Goal: Task Accomplishment & Management: Manage account settings

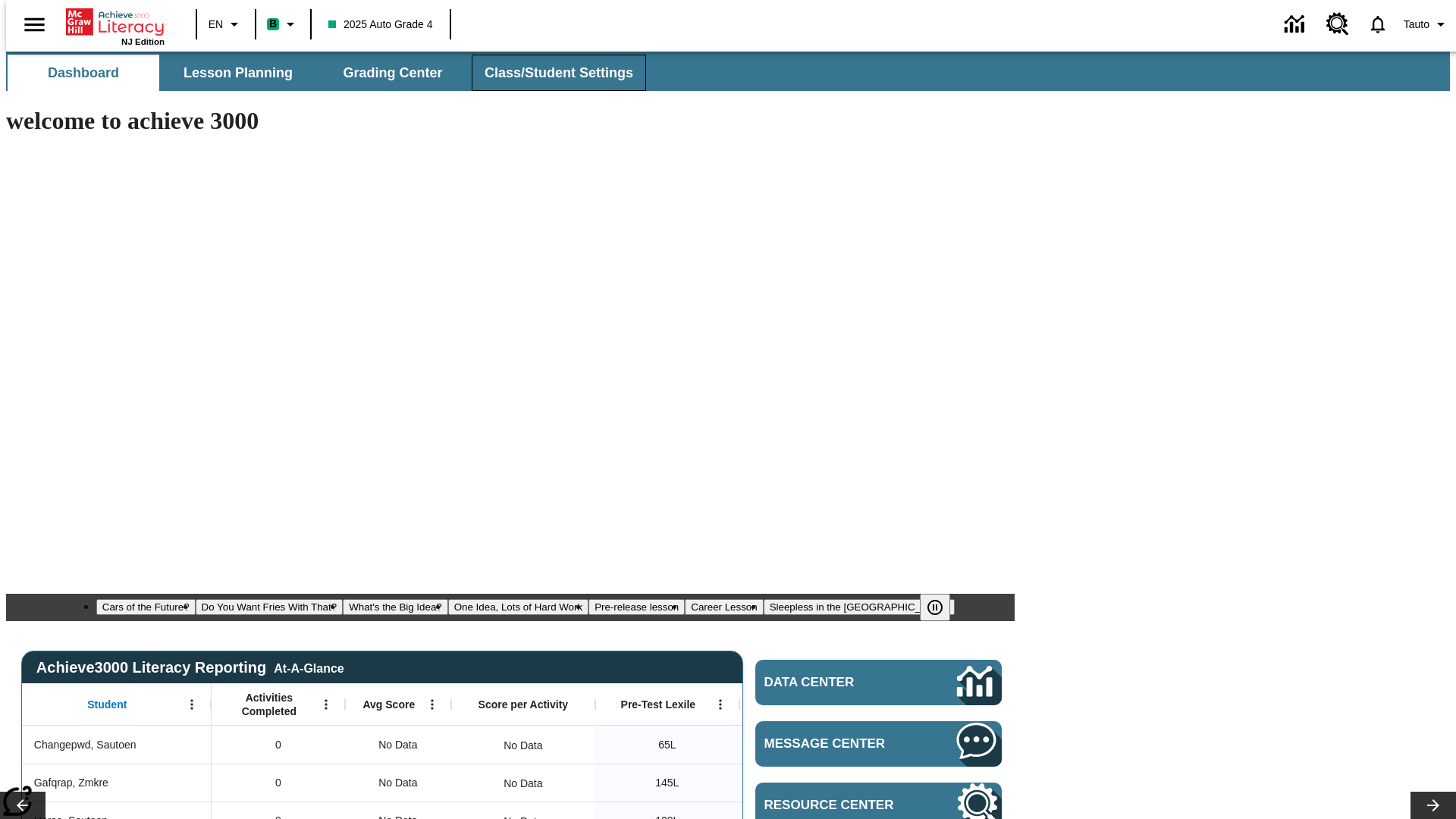
click at [550, 72] on span "Class/Student Settings" at bounding box center [559, 73] width 149 height 17
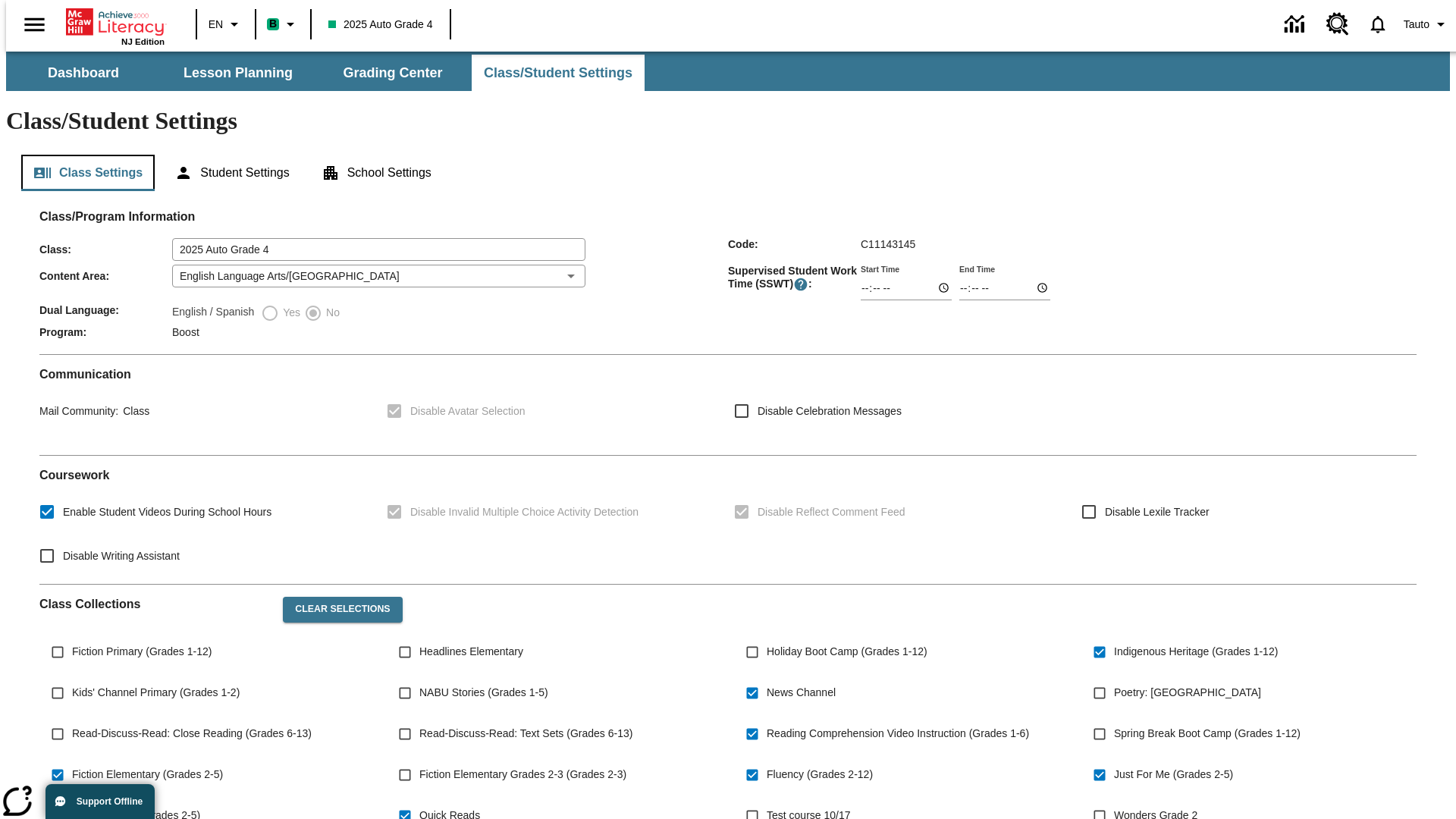
click at [82, 154] on button "Class Settings" at bounding box center [88, 172] width 133 height 36
type input "02:33"
type input "03:33"
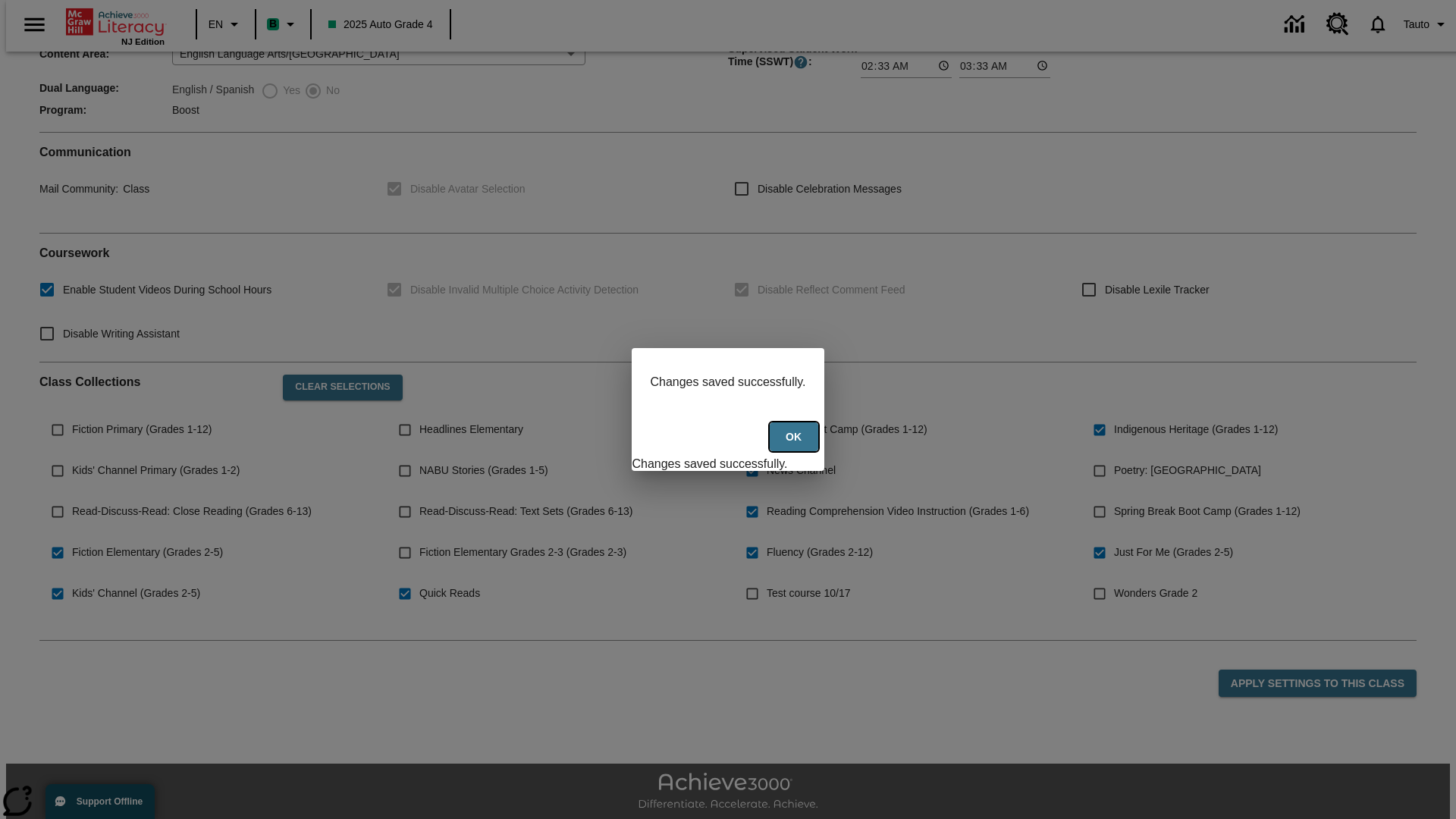
click at [795, 445] on button "Ok" at bounding box center [793, 436] width 49 height 30
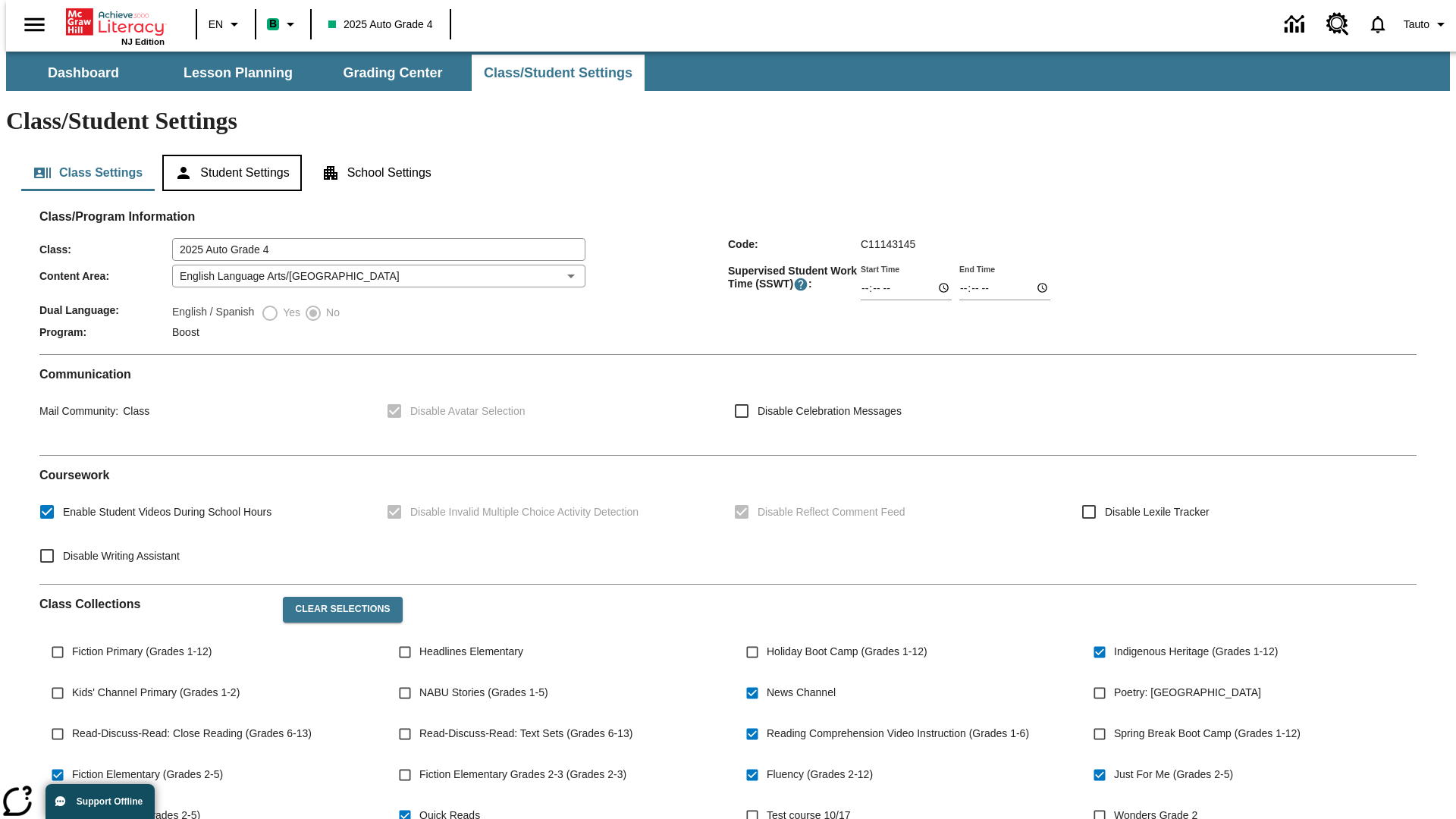
click at [229, 154] on button "Student Settings" at bounding box center [231, 172] width 139 height 36
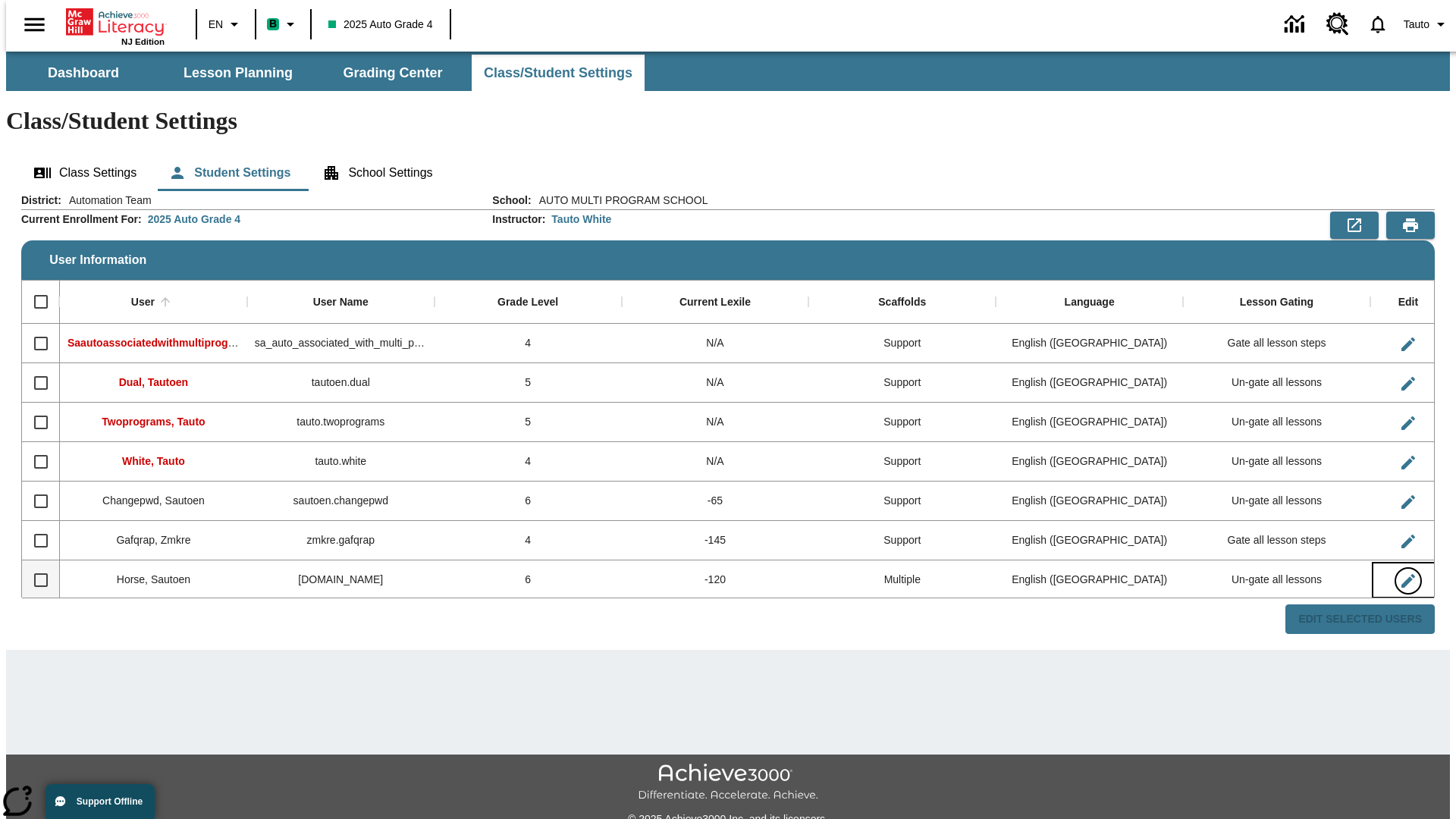
click at [1401, 574] on icon "Edit User" at bounding box center [1407, 581] width 13 height 13
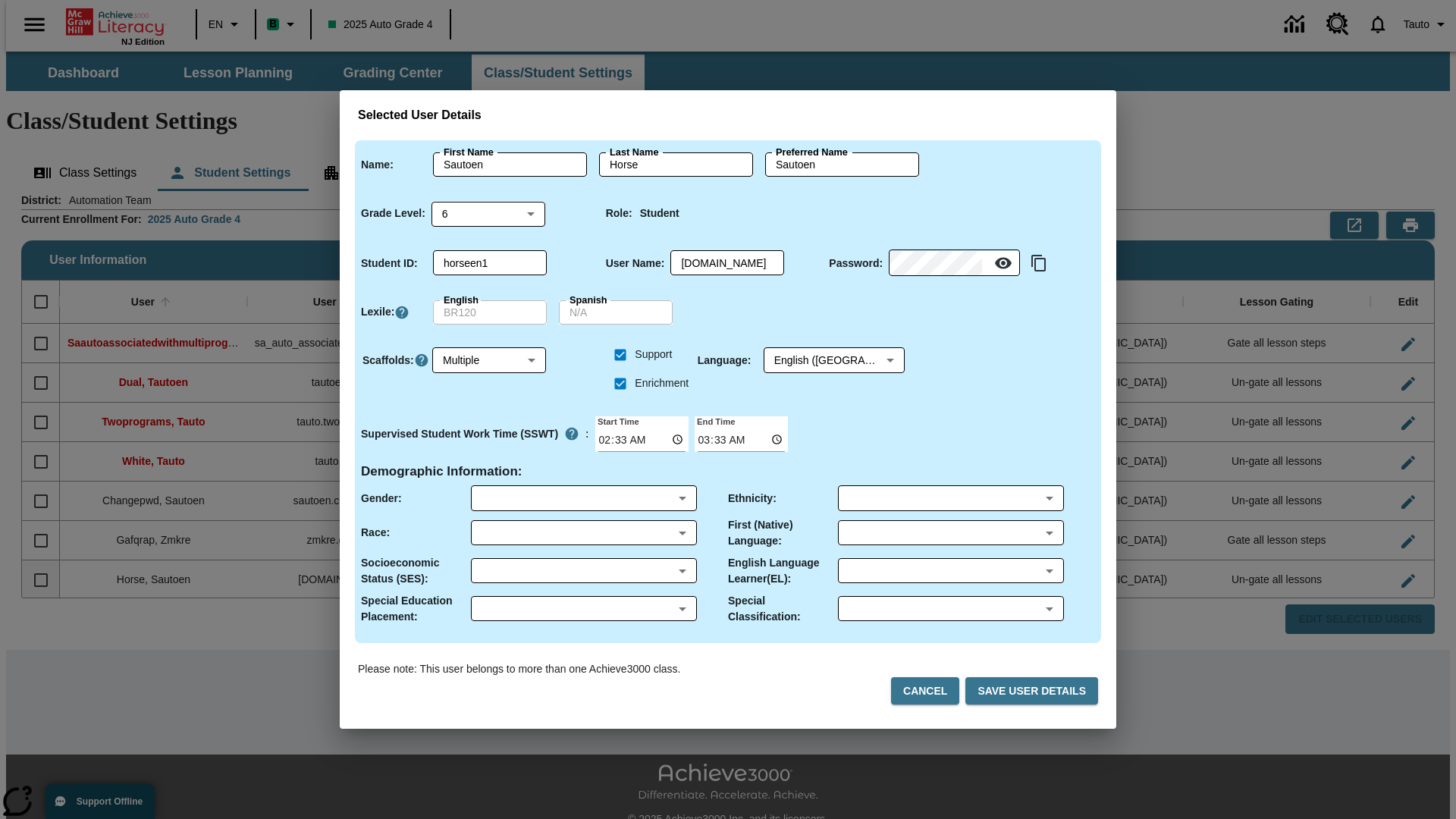
scroll to position [2, 0]
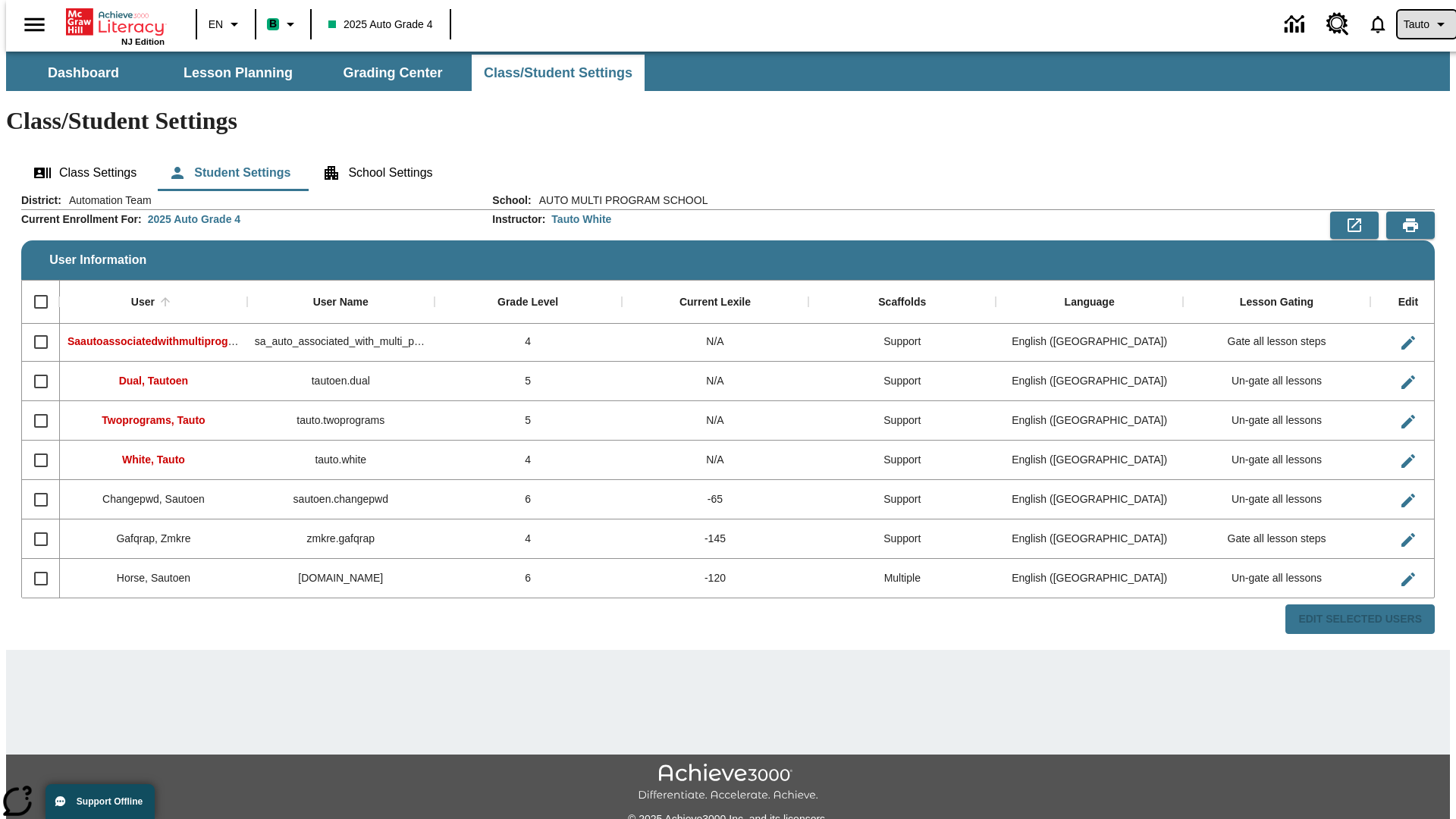
click at [1419, 24] on span "Tauto" at bounding box center [1416, 25] width 26 height 16
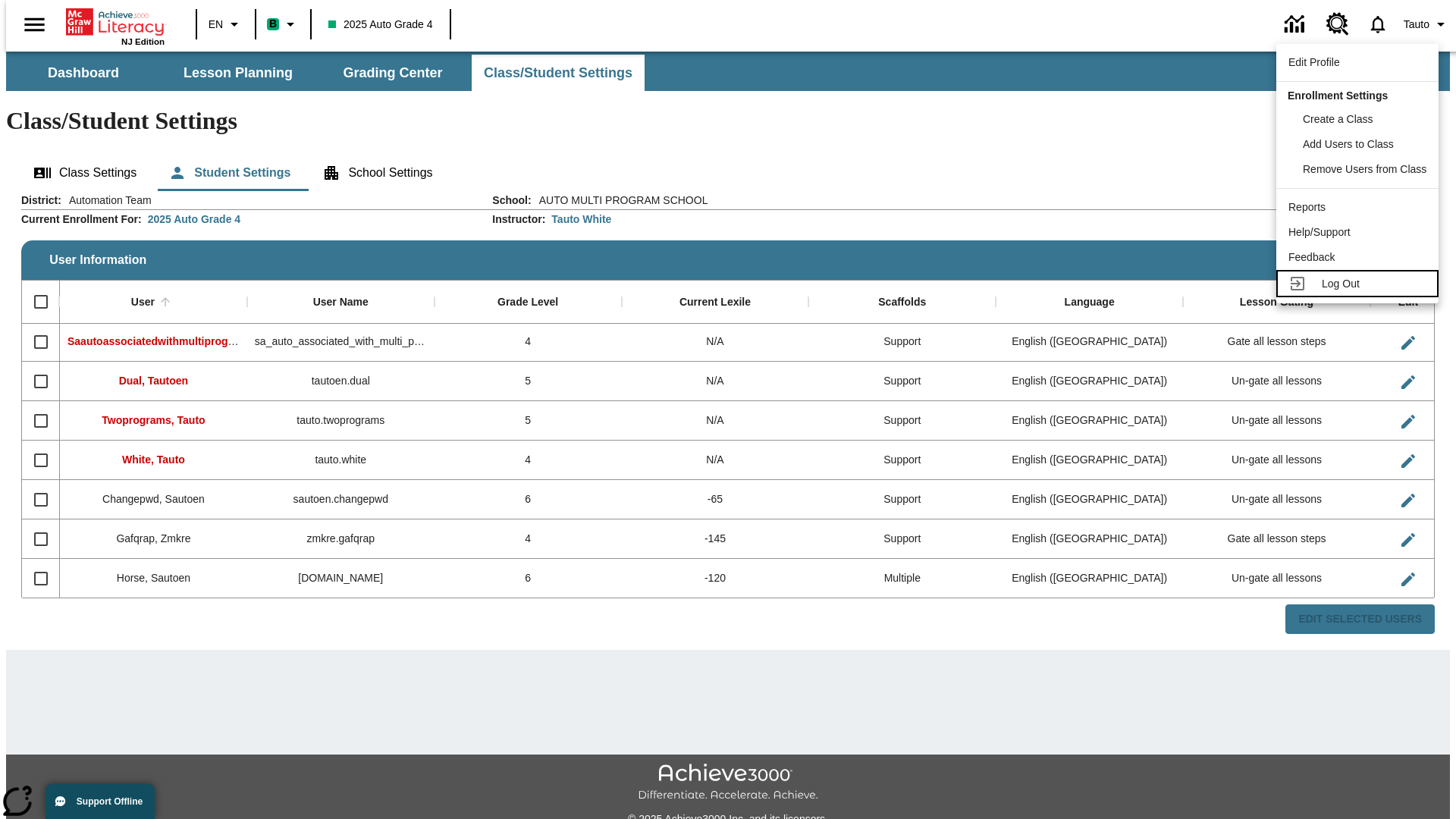
click at [1360, 284] on span "Log Out" at bounding box center [1341, 283] width 38 height 12
